Goal: Check status

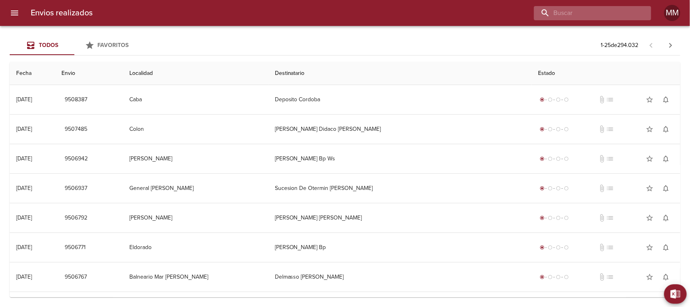
click at [603, 15] on input "buscar" at bounding box center [586, 13] width 104 height 14
paste input "[PERSON_NAME] ML"
type input "[PERSON_NAME] ML"
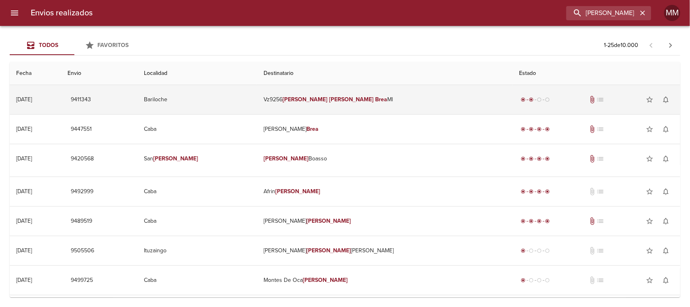
click at [304, 96] on td "Vz9256 [PERSON_NAME]" at bounding box center [385, 99] width 256 height 29
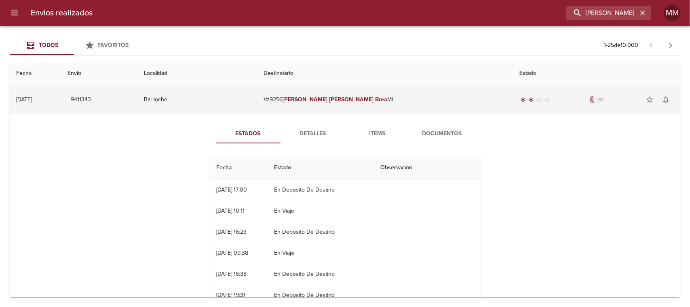
click at [325, 100] on em "[PERSON_NAME]" at bounding box center [305, 99] width 45 height 7
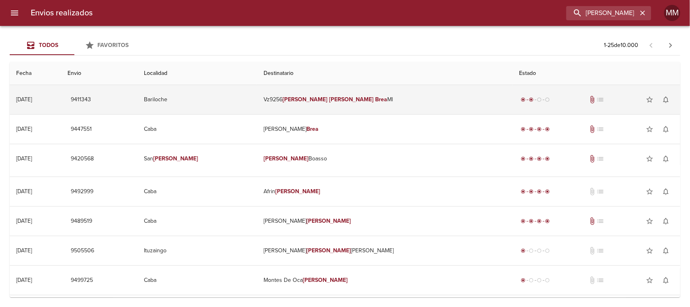
click at [322, 100] on em "[PERSON_NAME]" at bounding box center [305, 99] width 45 height 7
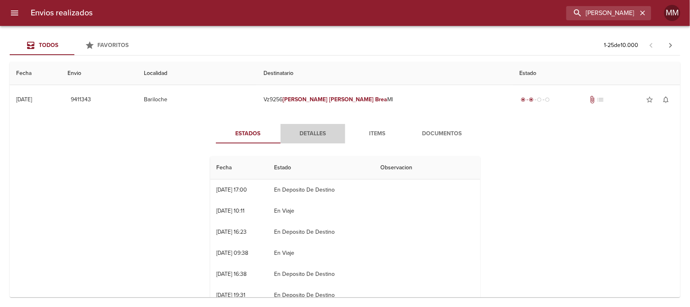
click at [302, 131] on span "Detalles" at bounding box center [312, 134] width 55 height 10
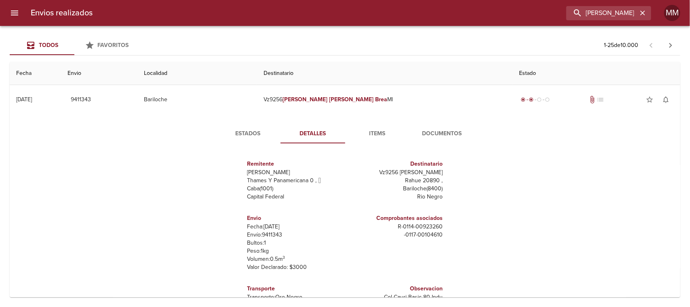
scroll to position [19, 0]
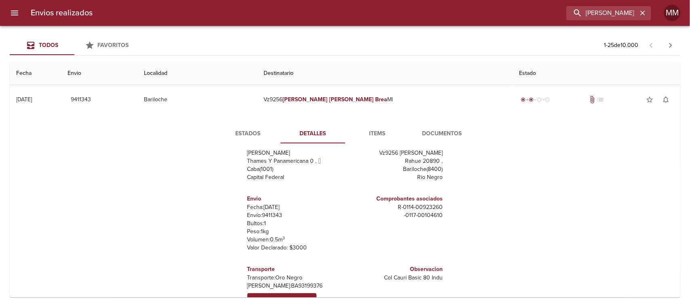
click at [272, 211] on p "Envío: 9411343" at bounding box center [294, 215] width 95 height 8
copy p "9411343"
